Goal: Task Accomplishment & Management: Complete application form

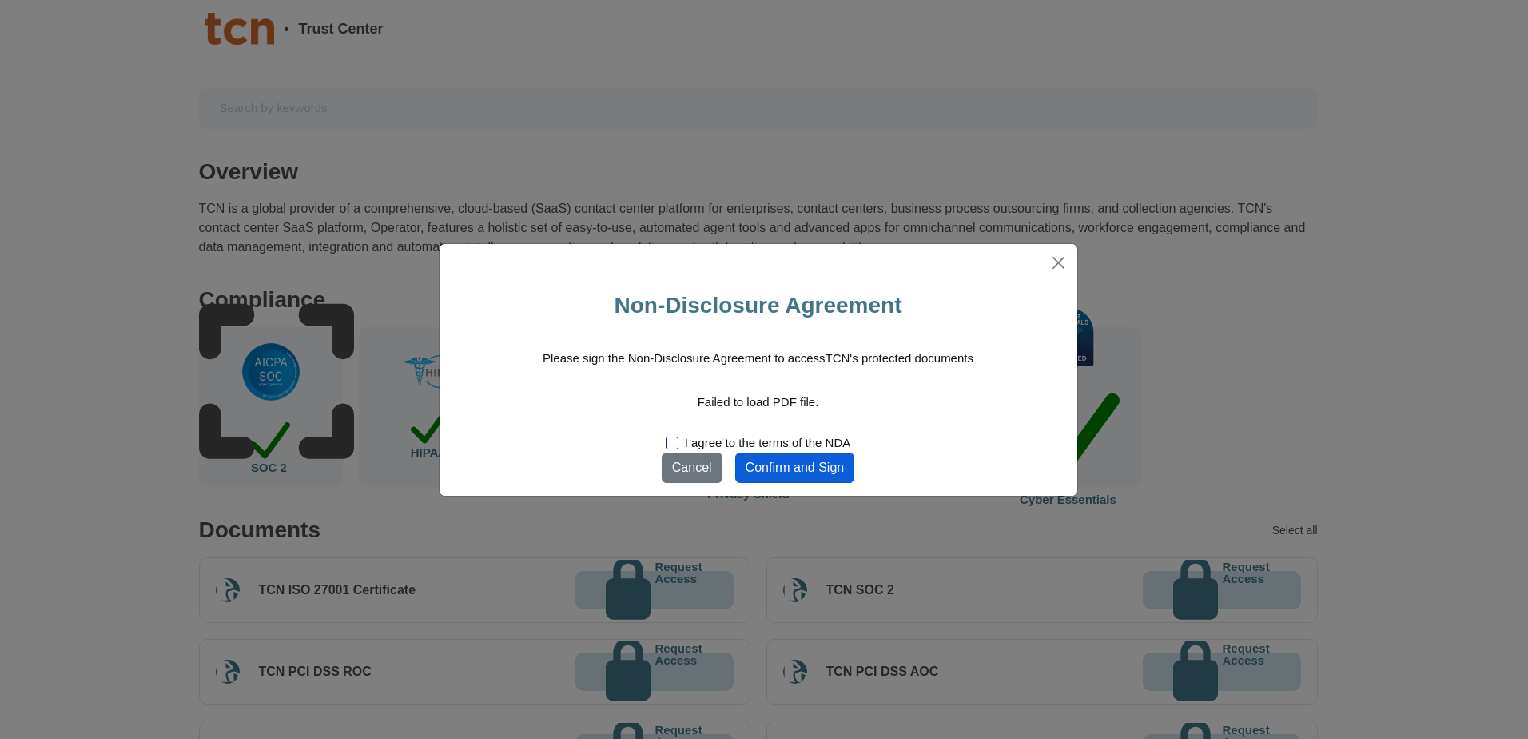
click at [823, 459] on button "Confirm and Sign" at bounding box center [795, 467] width 120 height 30
click at [1058, 267] on button "Close" at bounding box center [1058, 262] width 25 height 25
click at [671, 444] on div at bounding box center [672, 442] width 13 height 13
click at [0, 0] on input "I agree to the terms of the NDA" at bounding box center [0, 0] width 0 height 0
click at [831, 469] on button "Confirm and Sign" at bounding box center [795, 467] width 120 height 30
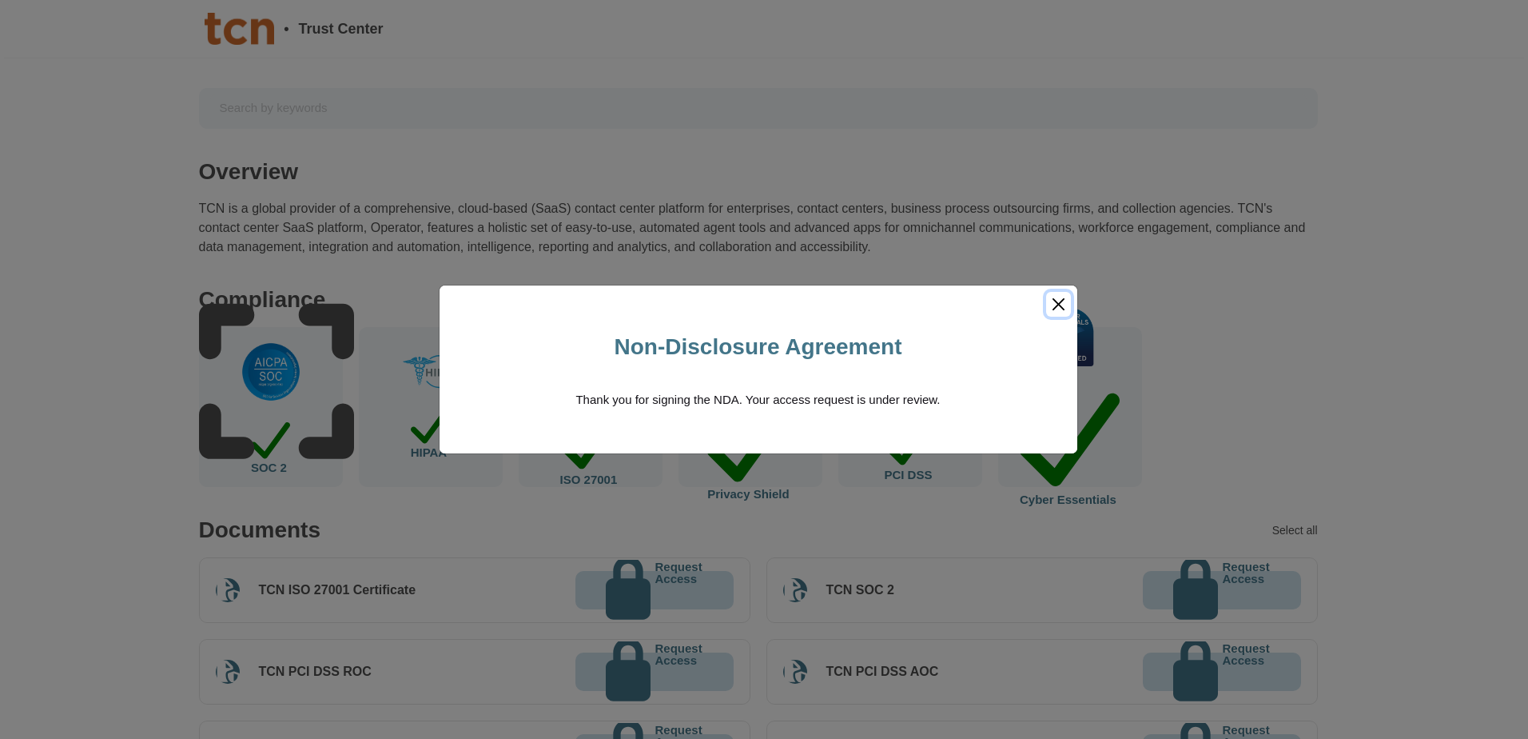
click at [1062, 304] on button "Close" at bounding box center [1058, 304] width 25 height 25
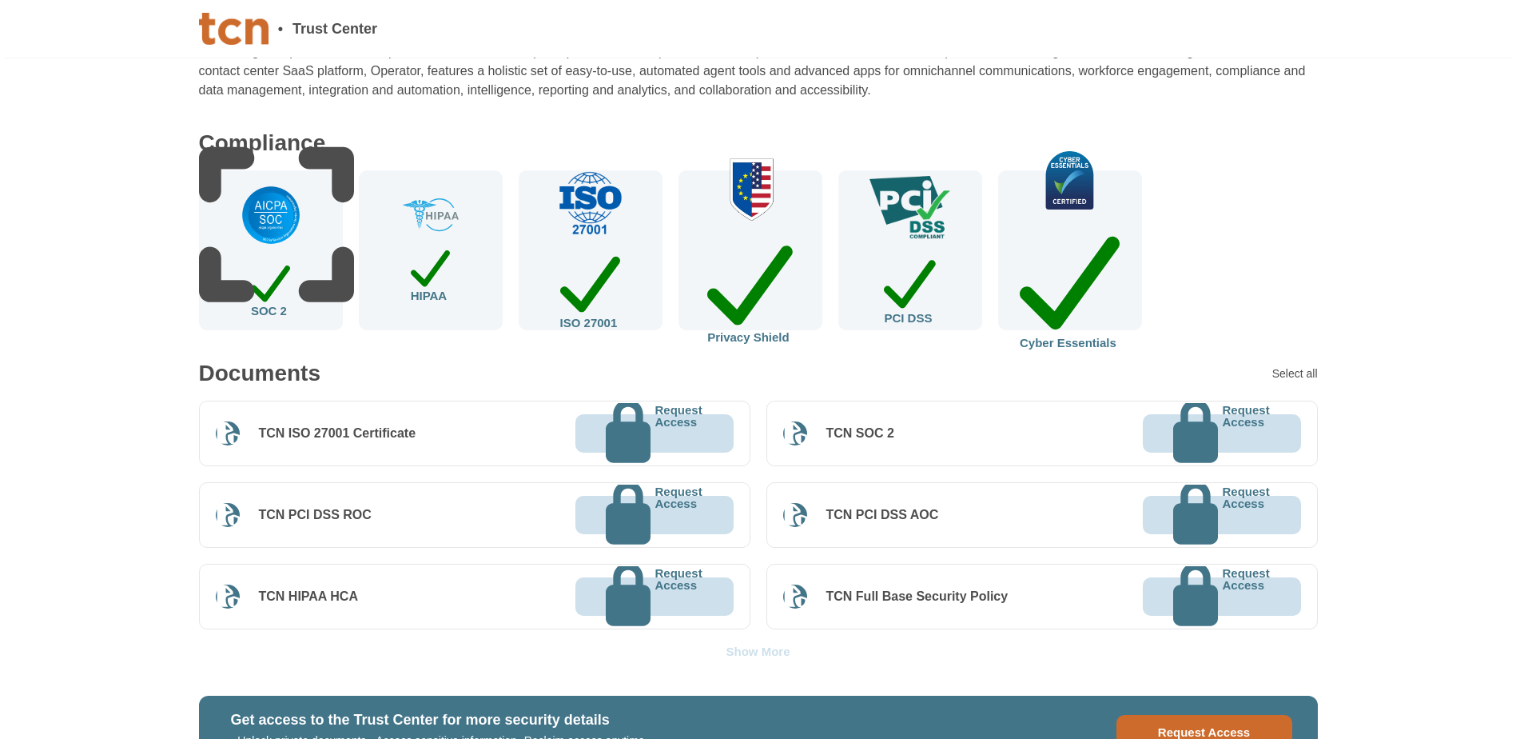
scroll to position [149, 0]
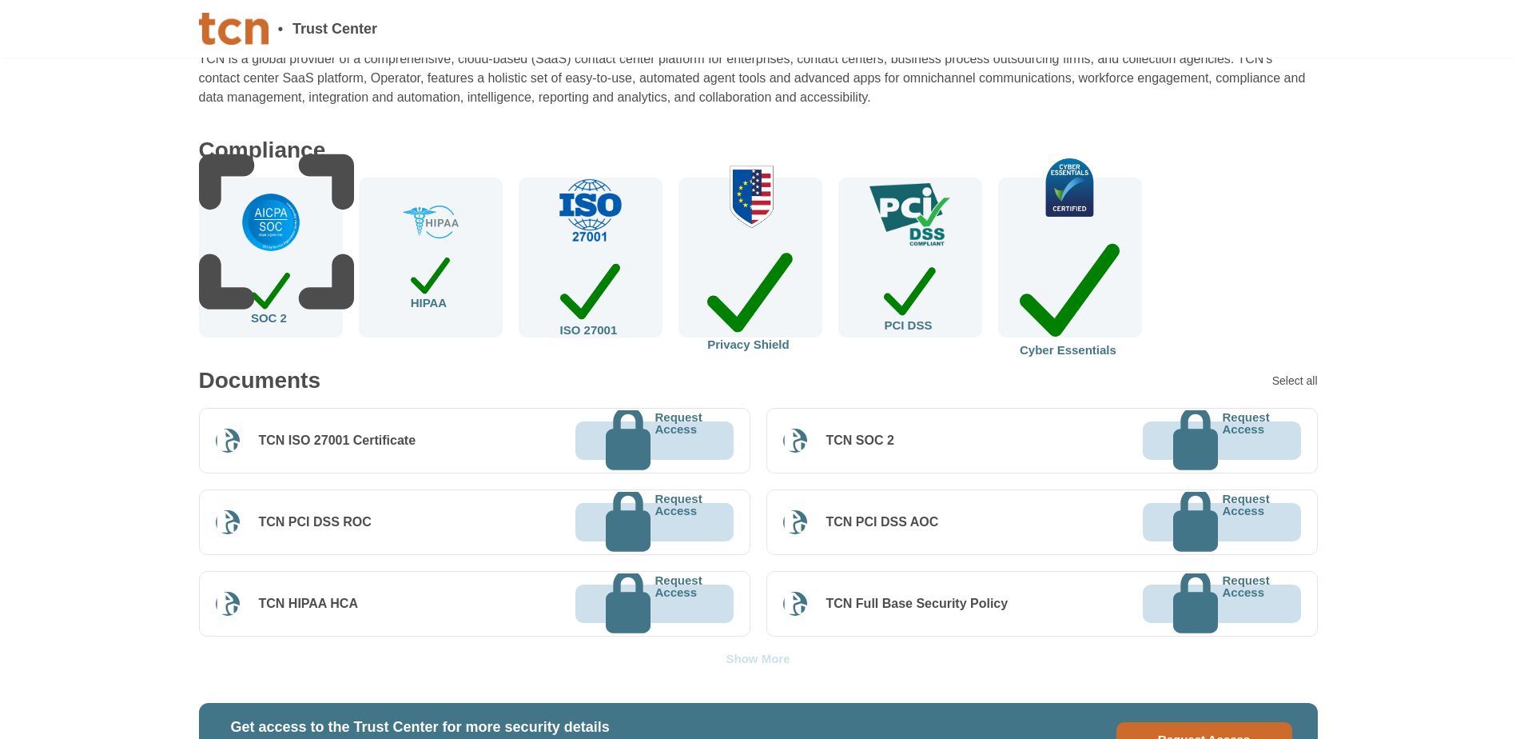
click at [1222, 441] on p "Request Access" at bounding box center [1245, 440] width 47 height 59
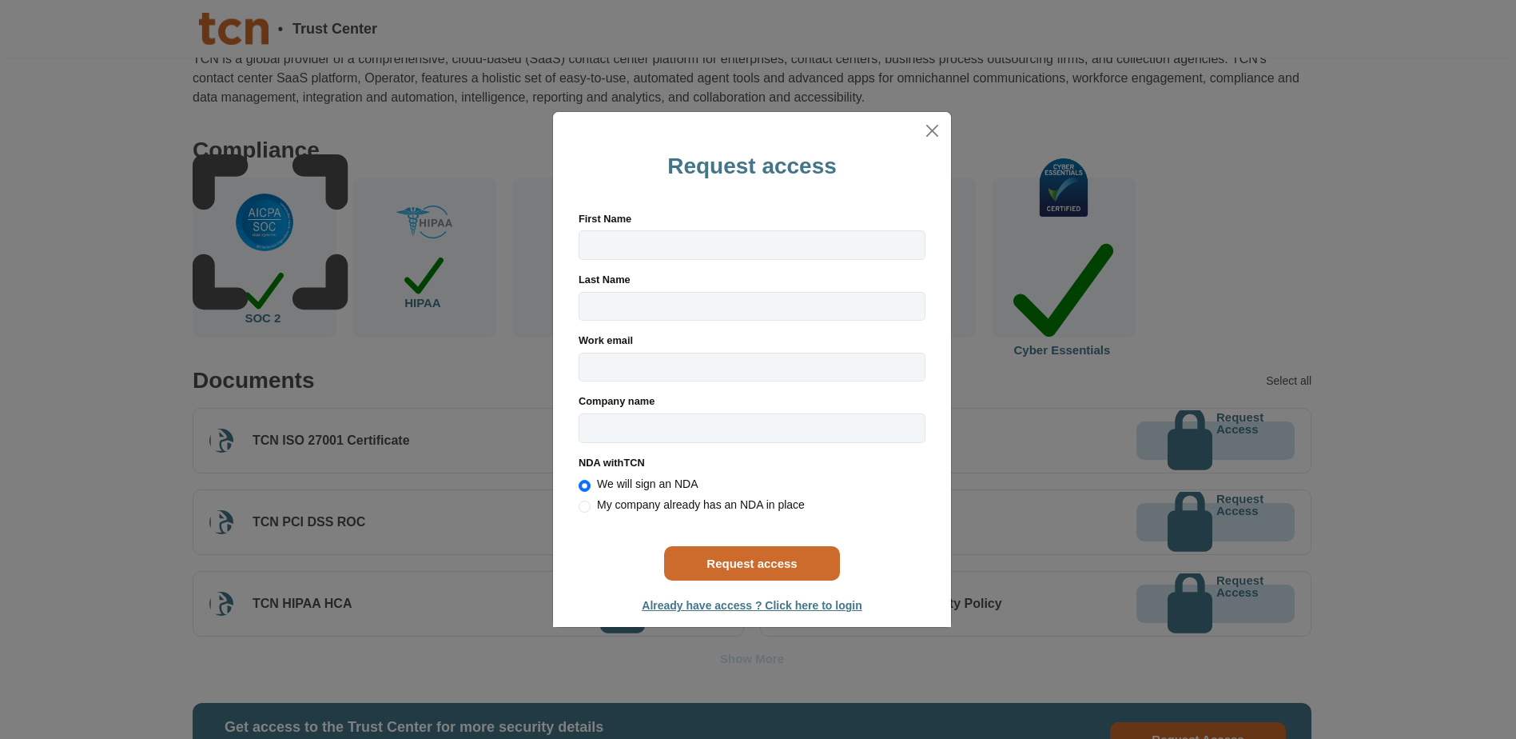
radio input "true"
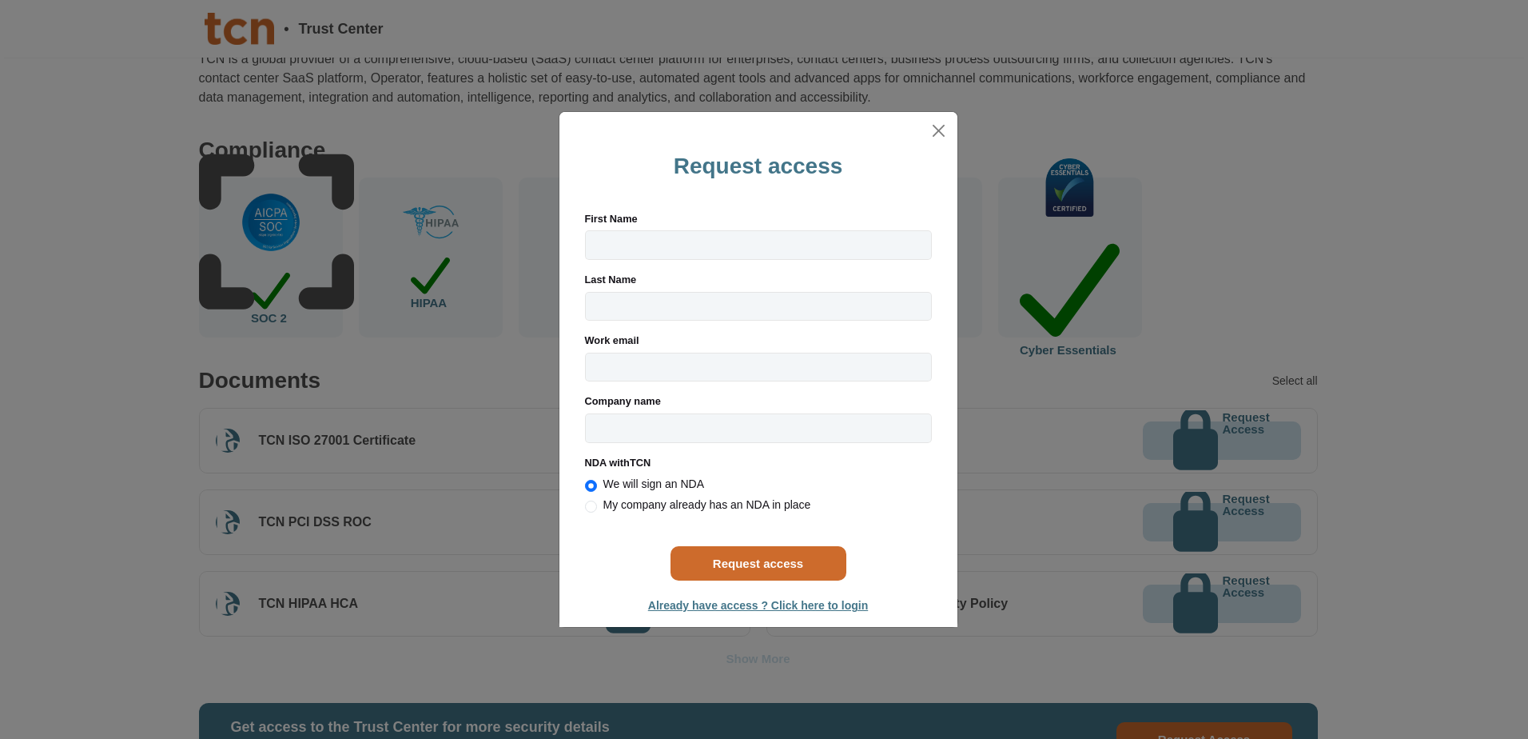
click at [1009, 520] on div "Request access First Name Last Name Work email Please register with a valid cor…" at bounding box center [764, 369] width 1528 height 739
